Goal: Information Seeking & Learning: Learn about a topic

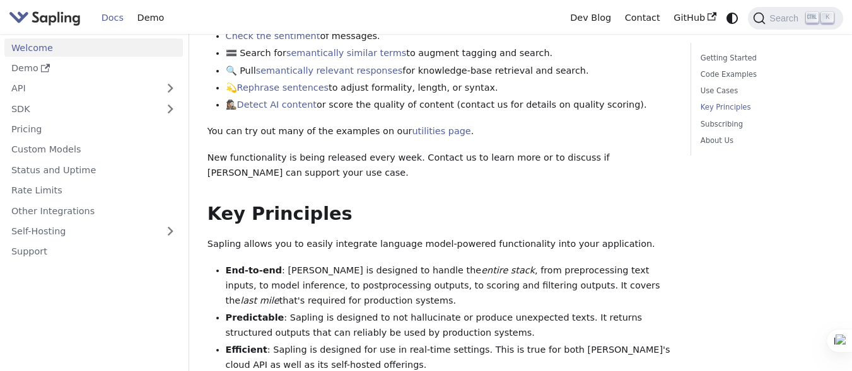
scroll to position [693, 0]
